Goal: Task Accomplishment & Management: Use online tool/utility

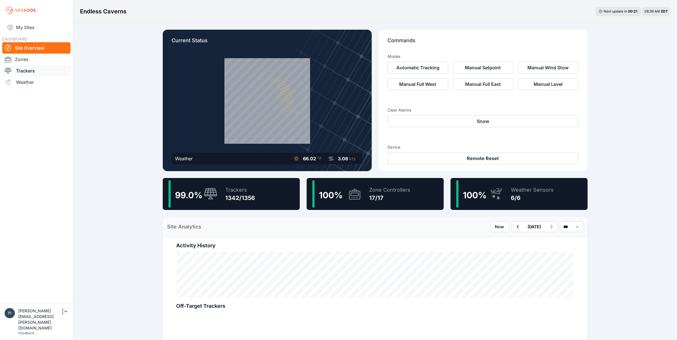
click at [43, 68] on link "Trackers" at bounding box center [36, 70] width 68 height 11
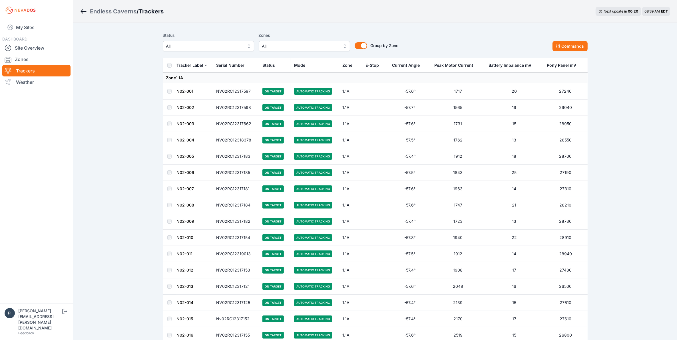
click at [182, 46] on span "All" at bounding box center [204, 46] width 76 height 7
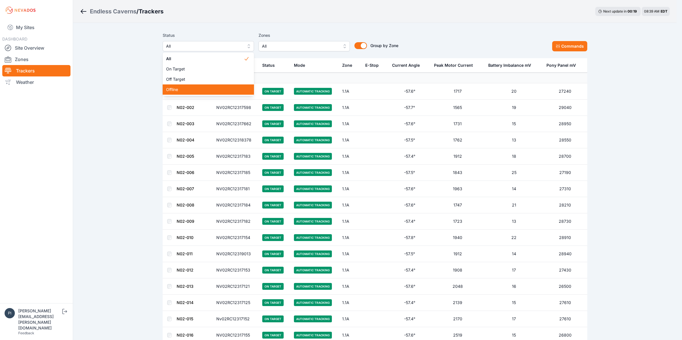
click at [183, 85] on div "Offline" at bounding box center [208, 89] width 91 height 10
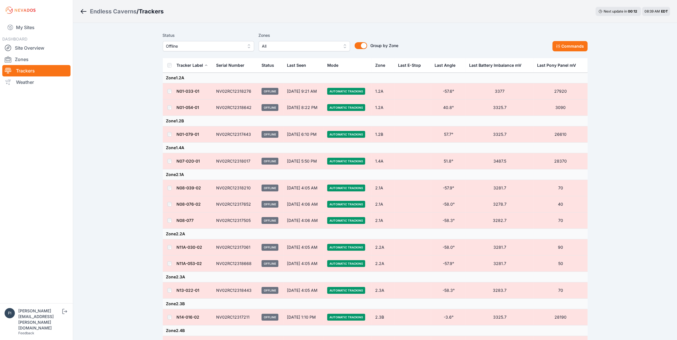
click at [166, 189] on td at bounding box center [170, 188] width 14 height 16
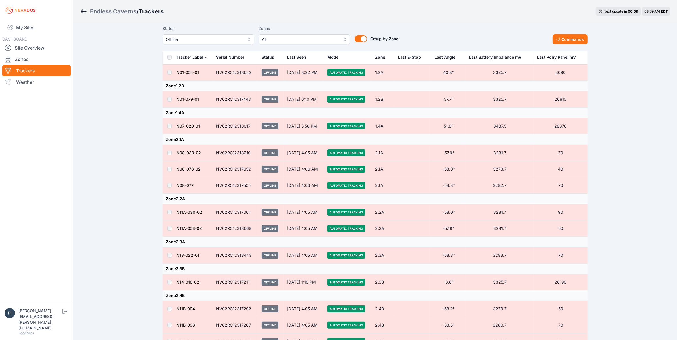
scroll to position [36, 0]
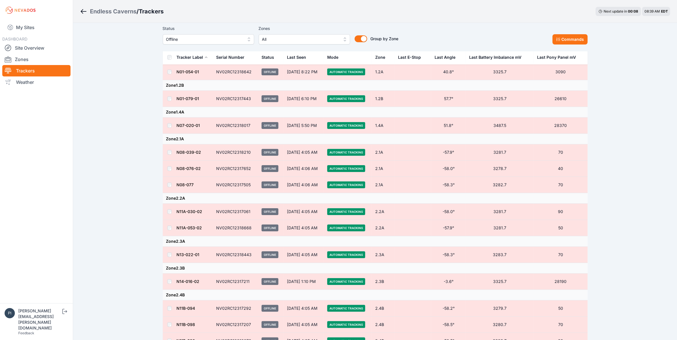
click at [170, 212] on td at bounding box center [170, 212] width 14 height 16
click at [169, 215] on td at bounding box center [170, 212] width 14 height 16
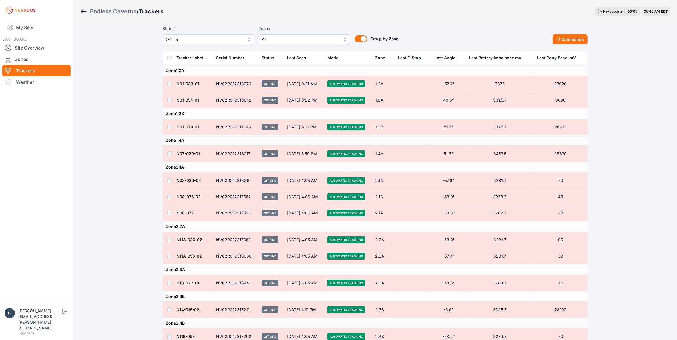
scroll to position [0, 0]
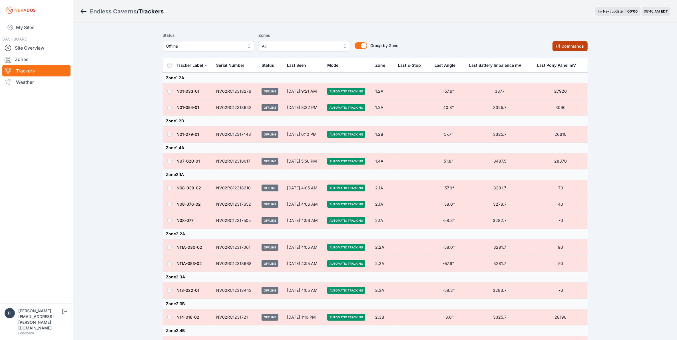
click at [560, 47] on icon at bounding box center [558, 47] width 4 height 4
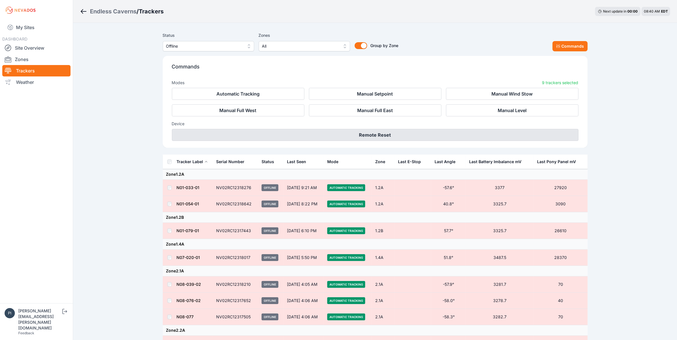
click at [438, 140] on button "Remote Reset" at bounding box center [375, 135] width 406 height 12
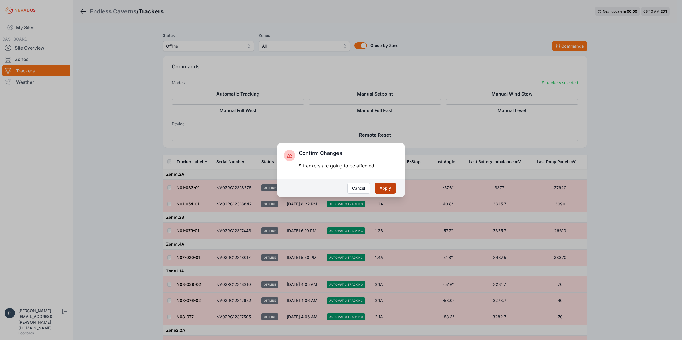
click at [383, 189] on button "Apply" at bounding box center [385, 188] width 21 height 11
